Goal: Information Seeking & Learning: Learn about a topic

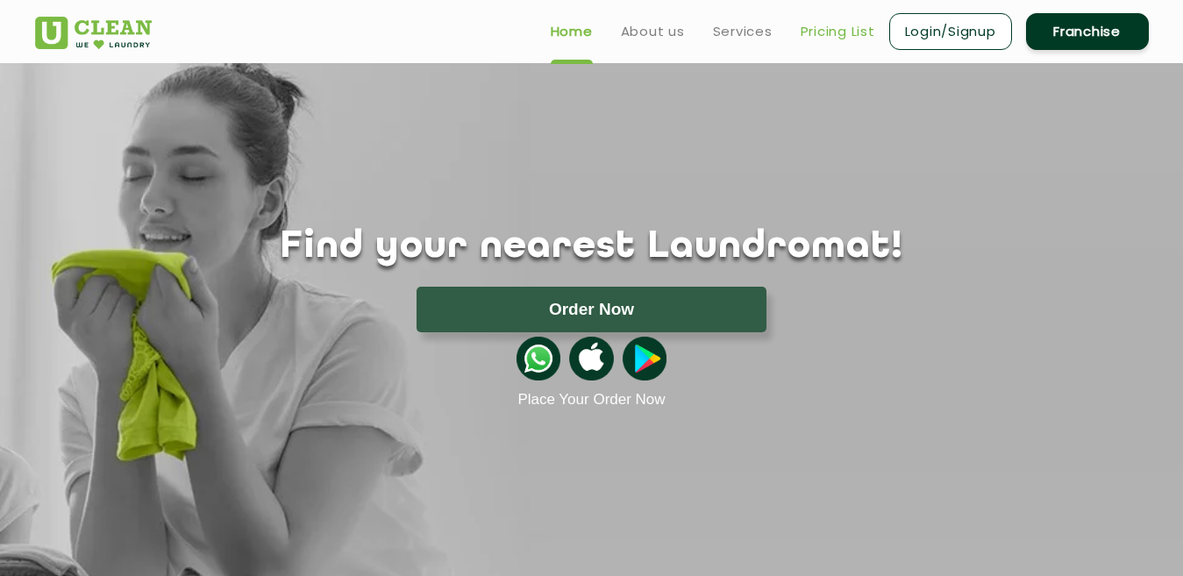
click at [821, 39] on link "Pricing List" at bounding box center [837, 31] width 75 height 21
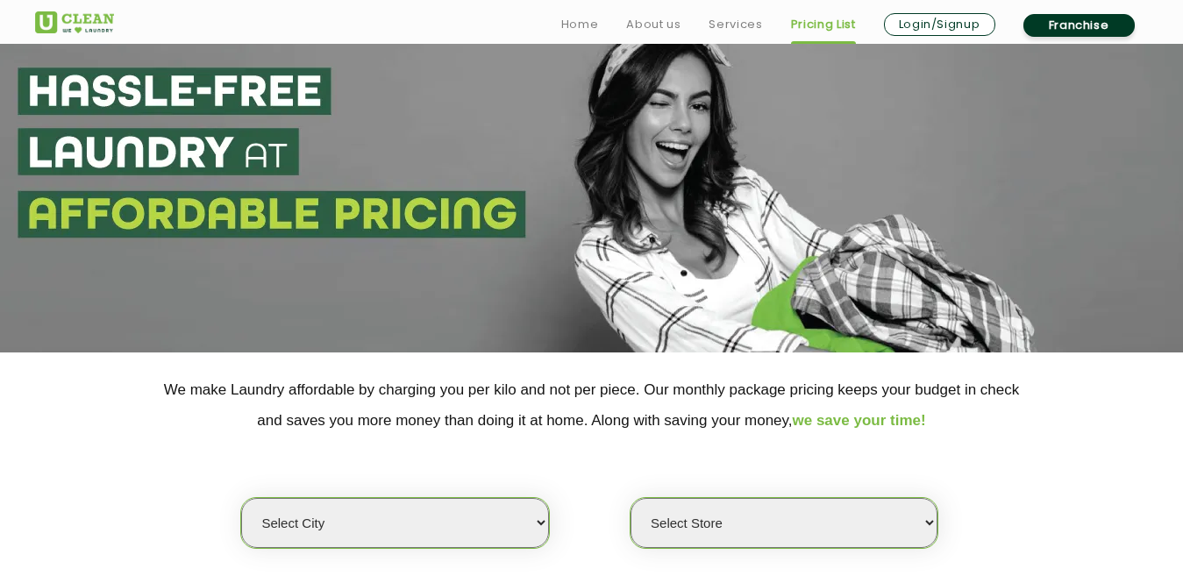
scroll to position [263, 0]
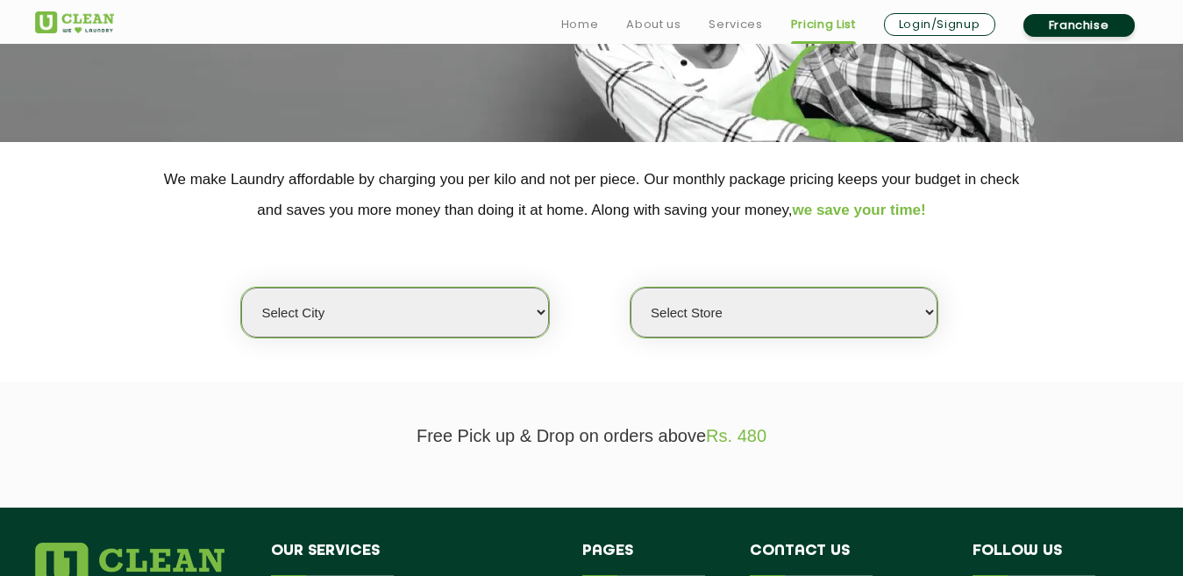
click at [422, 321] on select "Select city [GEOGRAPHIC_DATA] [GEOGRAPHIC_DATA] [GEOGRAPHIC_DATA] [GEOGRAPHIC_D…" at bounding box center [394, 313] width 307 height 50
select select "205"
click at [241, 288] on select "Select city [GEOGRAPHIC_DATA] [GEOGRAPHIC_DATA] [GEOGRAPHIC_DATA] [GEOGRAPHIC_D…" at bounding box center [394, 313] width 307 height 50
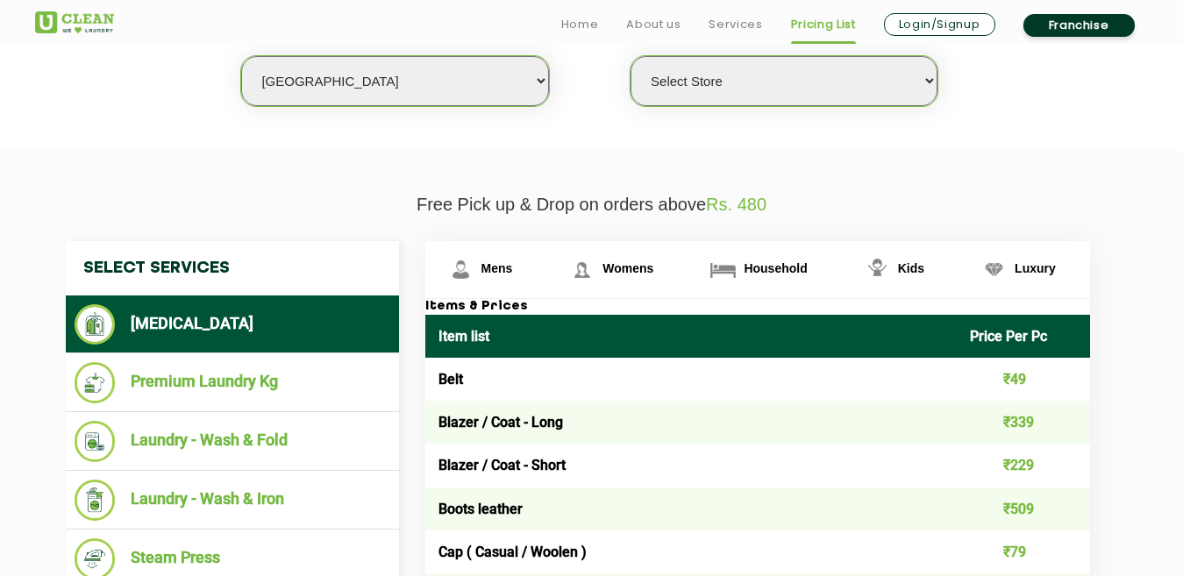
scroll to position [526, 0]
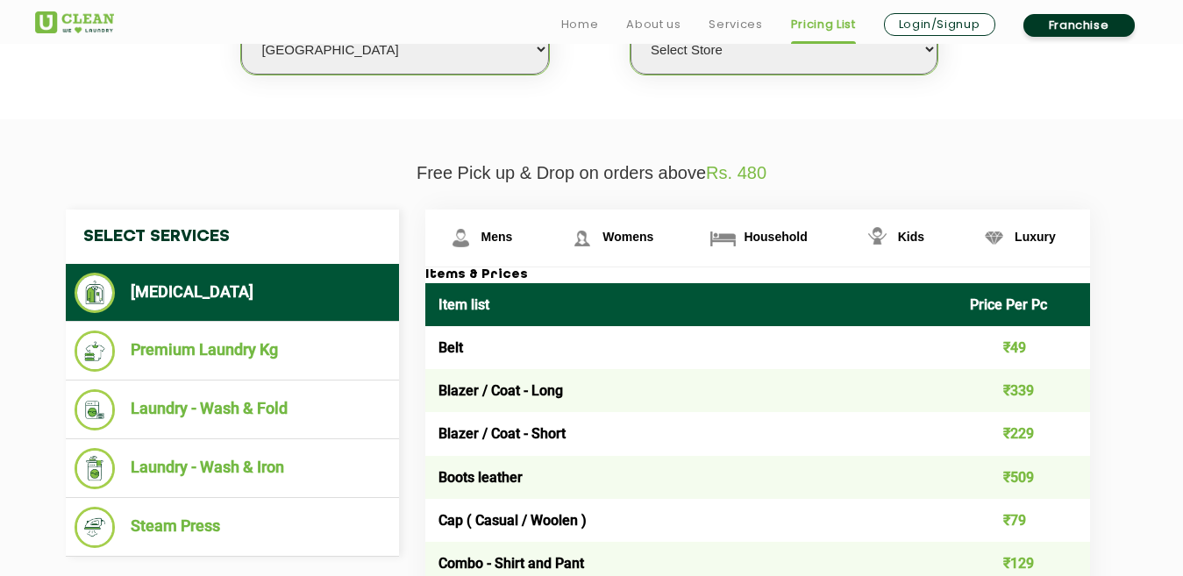
click at [750, 66] on select "Select Store [GEOGRAPHIC_DATA]" at bounding box center [783, 50] width 307 height 50
select select "609"
click at [630, 25] on select "Select Store [GEOGRAPHIC_DATA]" at bounding box center [783, 50] width 307 height 50
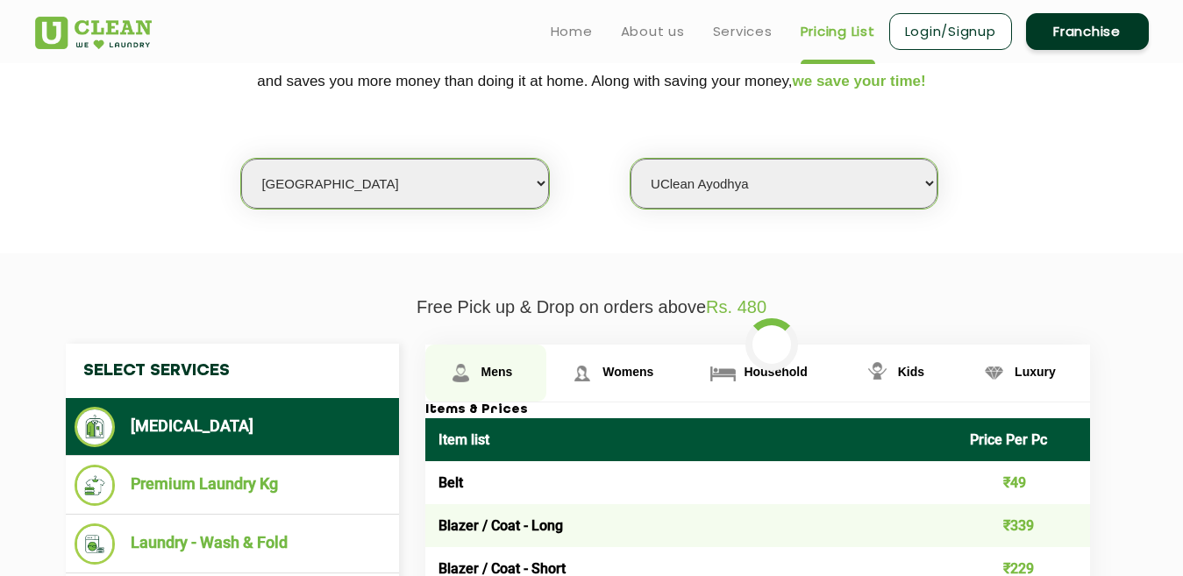
scroll to position [351, 0]
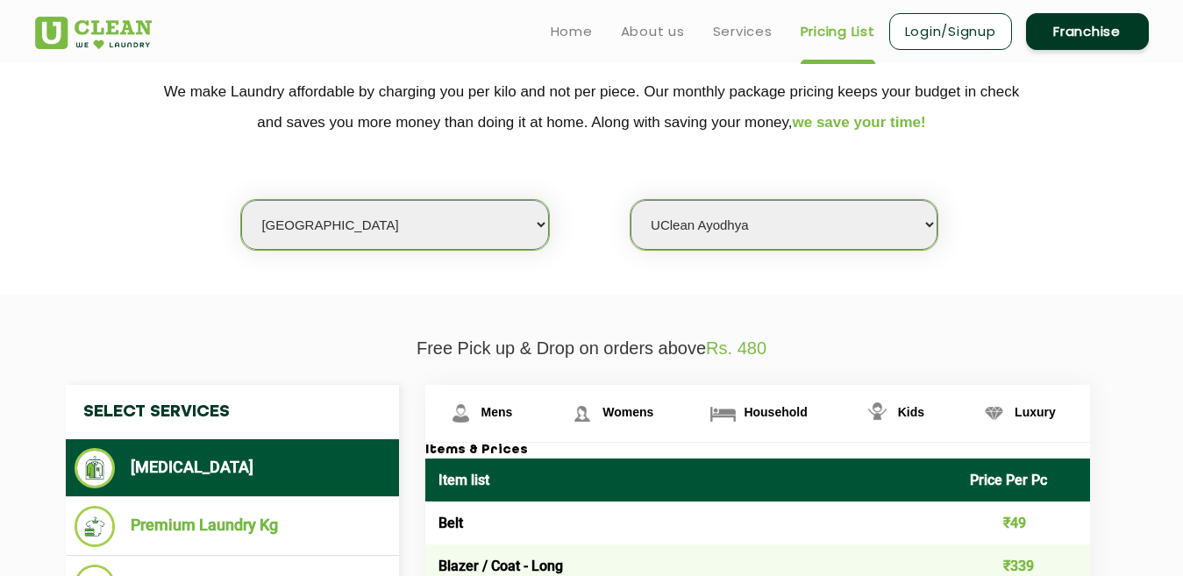
click at [403, 234] on select "Select city [GEOGRAPHIC_DATA] [GEOGRAPHIC_DATA] [GEOGRAPHIC_DATA] [GEOGRAPHIC_D…" at bounding box center [394, 225] width 307 height 50
select select "18"
click at [241, 200] on select "Select city [GEOGRAPHIC_DATA] [GEOGRAPHIC_DATA] [GEOGRAPHIC_DATA] [GEOGRAPHIC_D…" at bounding box center [394, 225] width 307 height 50
click at [339, 570] on li "Laundry - Wash & Fold" at bounding box center [233, 585] width 316 height 41
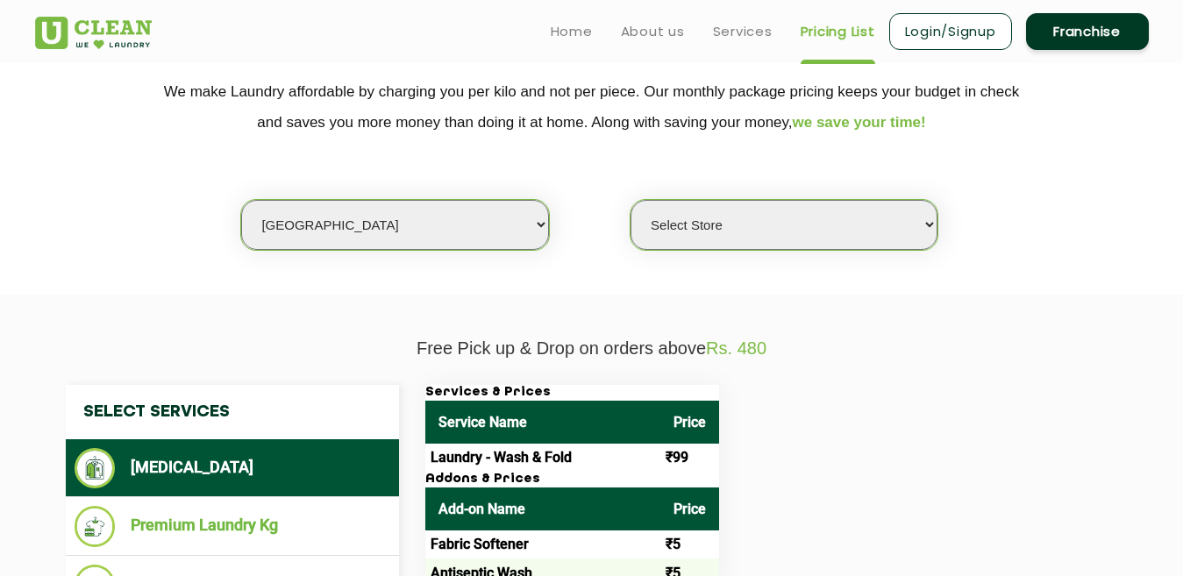
click at [653, 223] on select "Select Store [GEOGRAPHIC_DATA] [GEOGRAPHIC_DATA] [PERSON_NAME][GEOGRAPHIC_DATA]…" at bounding box center [783, 225] width 307 height 50
click at [708, 335] on section "Free Pick up & Drop on orders above Rs. 480 Select Services [MEDICAL_DATA] Prem…" at bounding box center [591, 557] width 1183 height 525
click at [701, 233] on select "Select Store [GEOGRAPHIC_DATA] [GEOGRAPHIC_DATA] [PERSON_NAME][GEOGRAPHIC_DATA]…" at bounding box center [783, 225] width 307 height 50
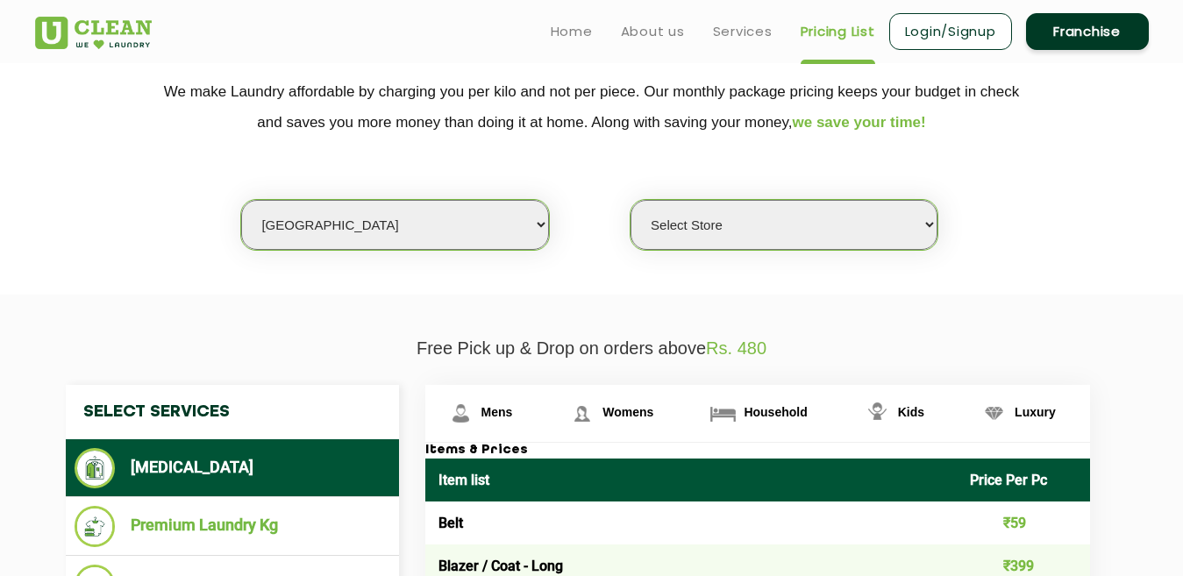
select select "307"
click at [630, 200] on select "Select Store [GEOGRAPHIC_DATA] [GEOGRAPHIC_DATA] [PERSON_NAME][GEOGRAPHIC_DATA]…" at bounding box center [783, 225] width 307 height 50
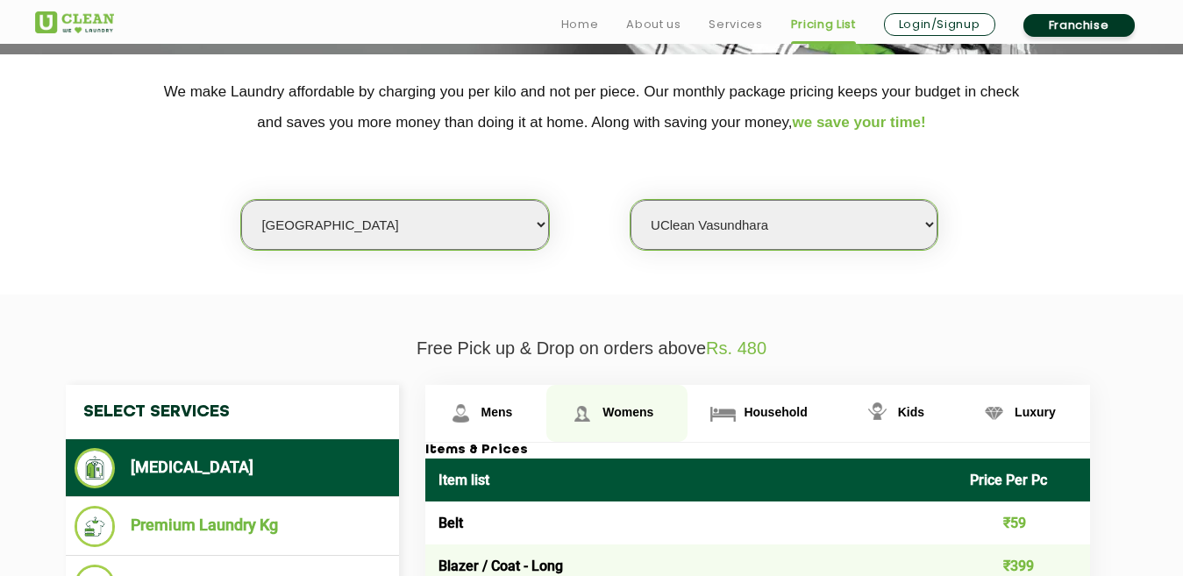
scroll to position [526, 0]
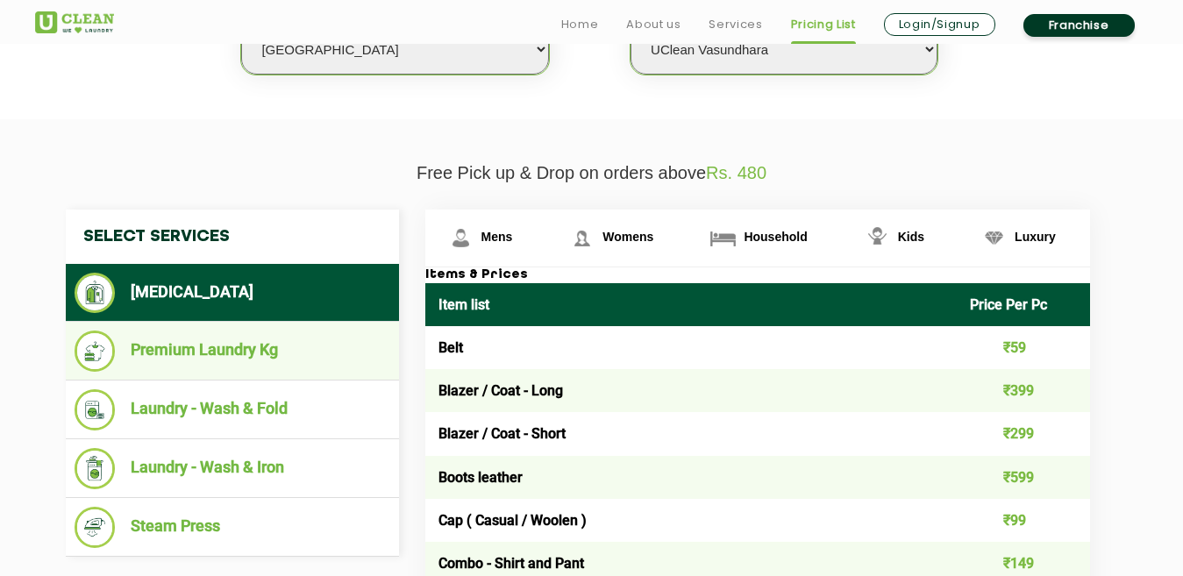
click at [224, 352] on li "Premium Laundry Kg" at bounding box center [233, 350] width 316 height 41
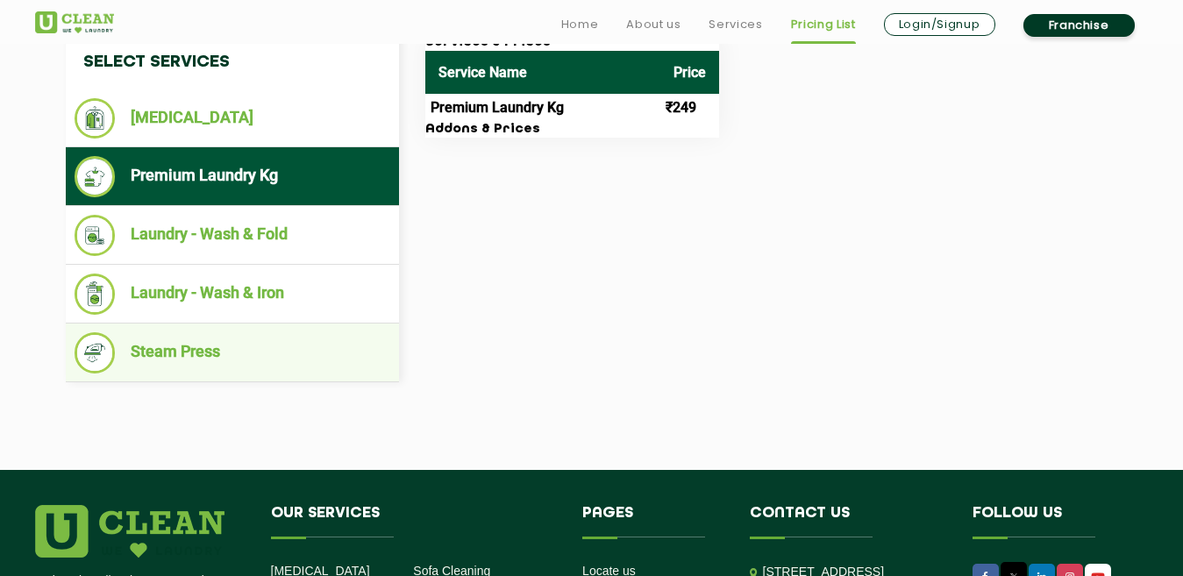
scroll to position [701, 0]
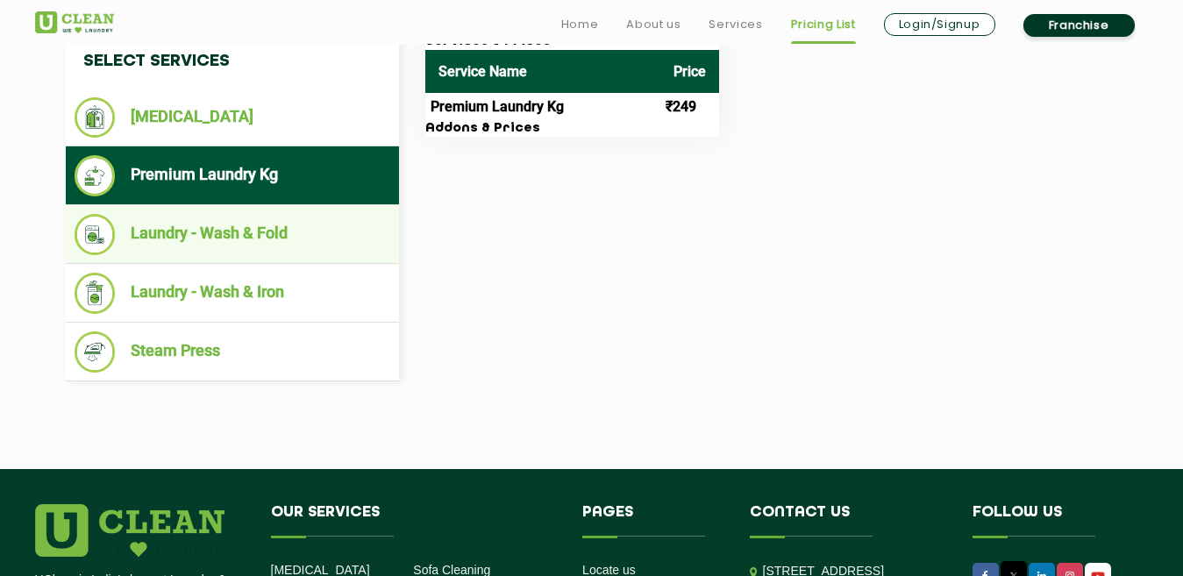
click at [220, 242] on li "Laundry - Wash & Fold" at bounding box center [233, 234] width 316 height 41
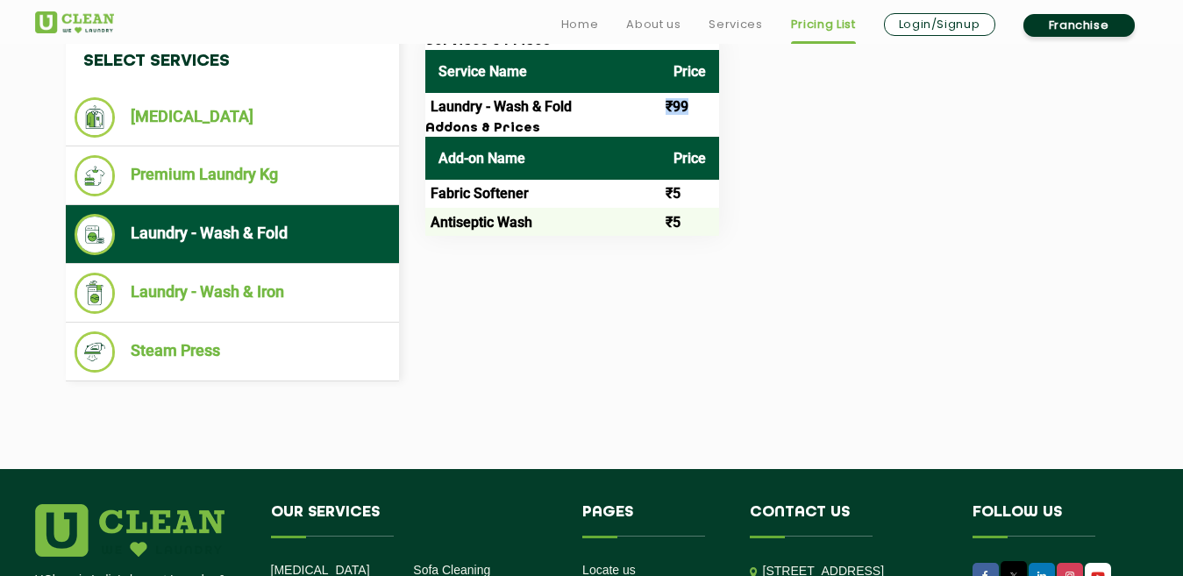
drag, startPoint x: 704, startPoint y: 110, endPoint x: 664, endPoint y: 111, distance: 40.3
click at [664, 111] on td "₹99" at bounding box center [689, 107] width 59 height 28
click at [1066, 202] on div "Services & Prices Service Name Price Laundry - Wash & Fold ₹99 Addons & Prices …" at bounding box center [771, 135] width 719 height 202
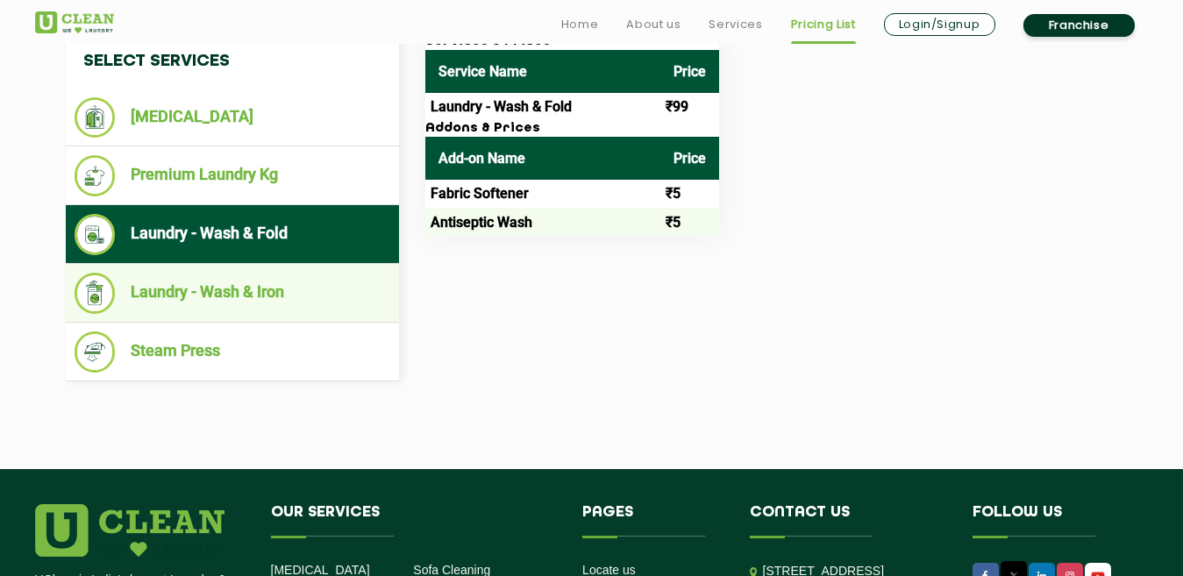
click at [216, 295] on li "Laundry - Wash & Iron" at bounding box center [233, 293] width 316 height 41
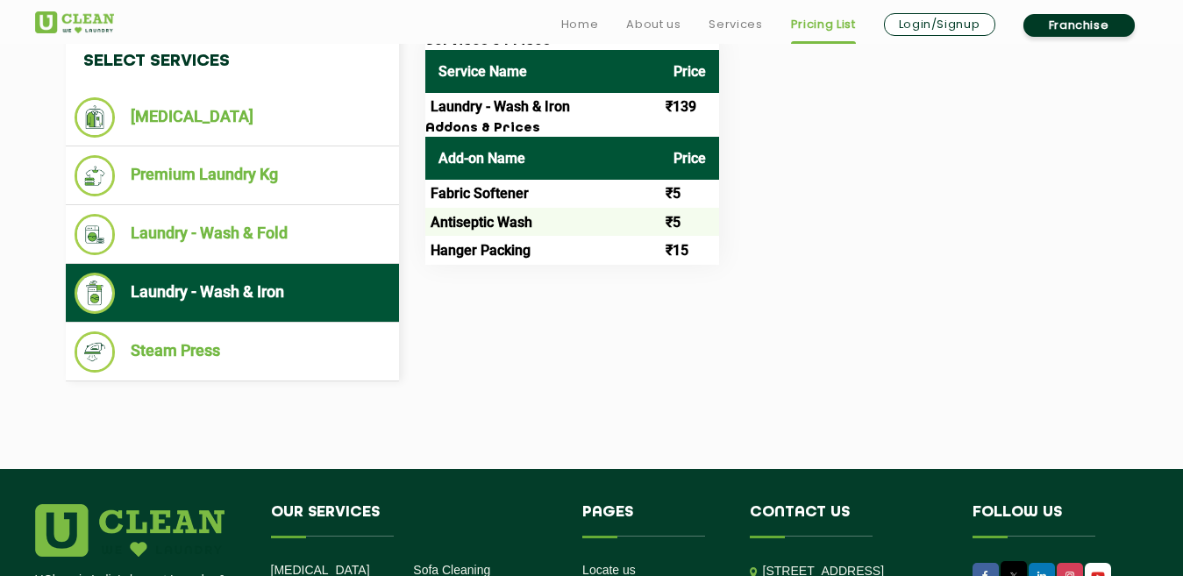
click at [694, 108] on td "₹139" at bounding box center [689, 107] width 59 height 28
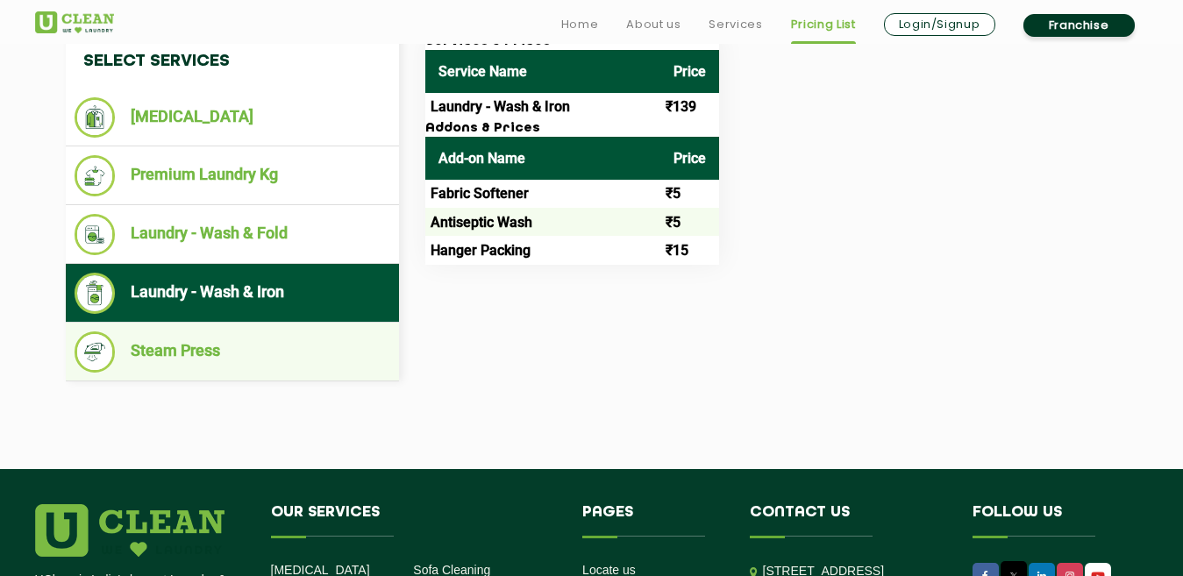
click at [177, 344] on li "Steam Press" at bounding box center [233, 351] width 316 height 41
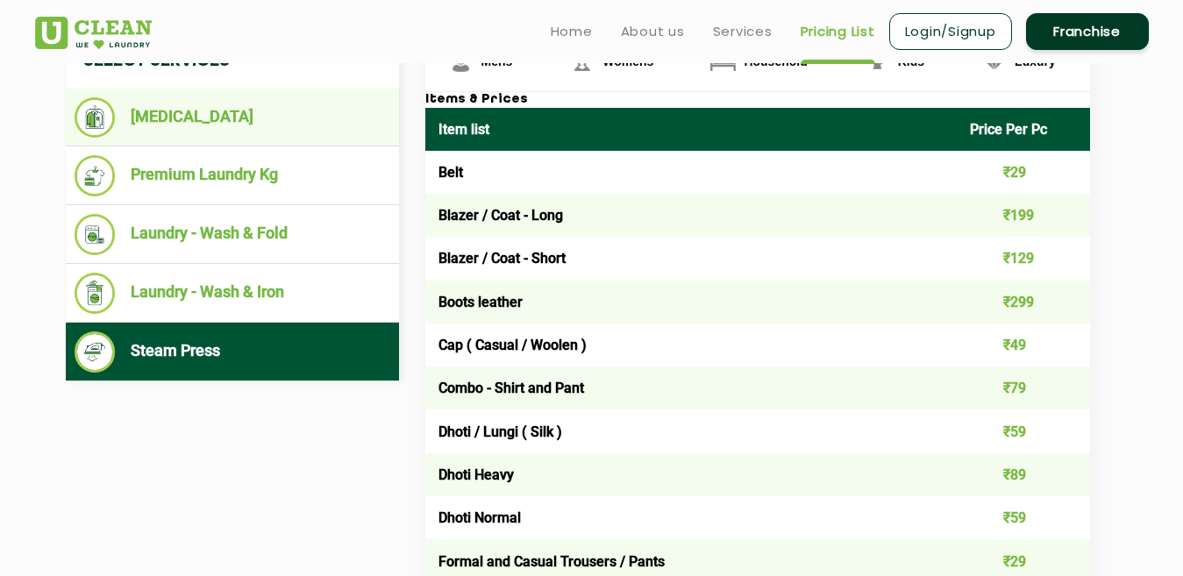
click at [187, 122] on li "[MEDICAL_DATA]" at bounding box center [233, 117] width 316 height 40
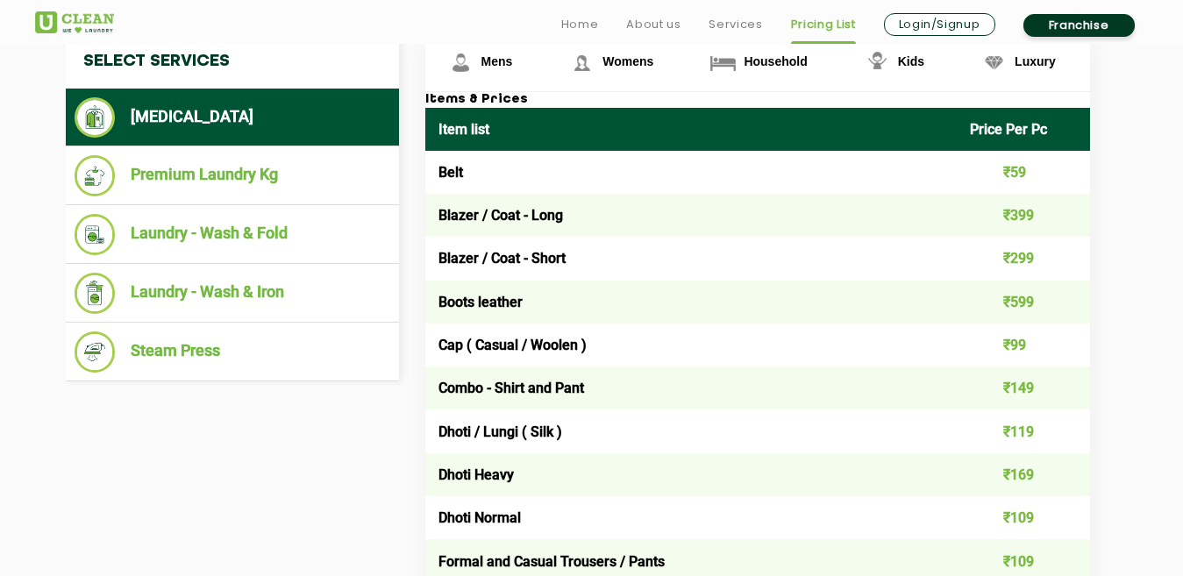
scroll to position [789, 0]
